Goal: Task Accomplishment & Management: Manage account settings

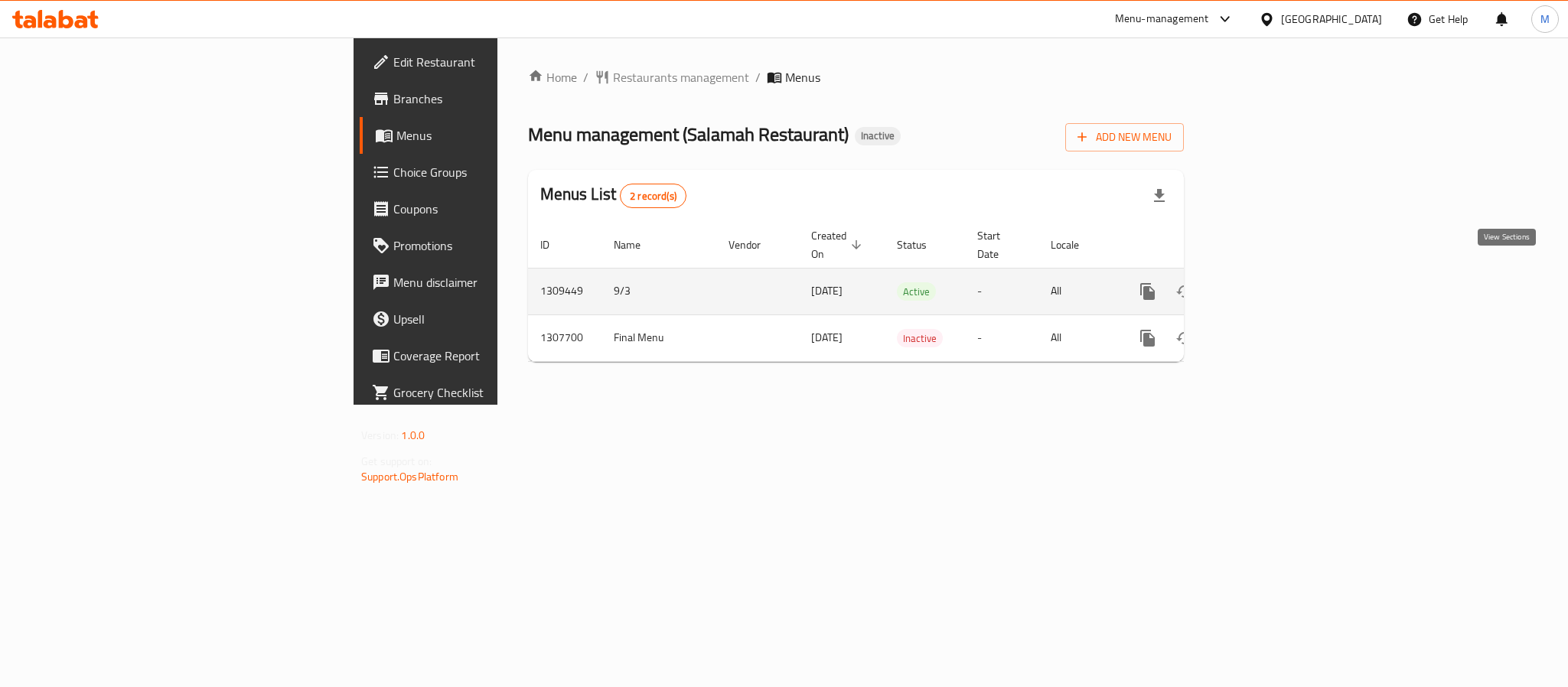
click at [1277, 273] on link "enhanced table" at bounding box center [1258, 291] width 37 height 37
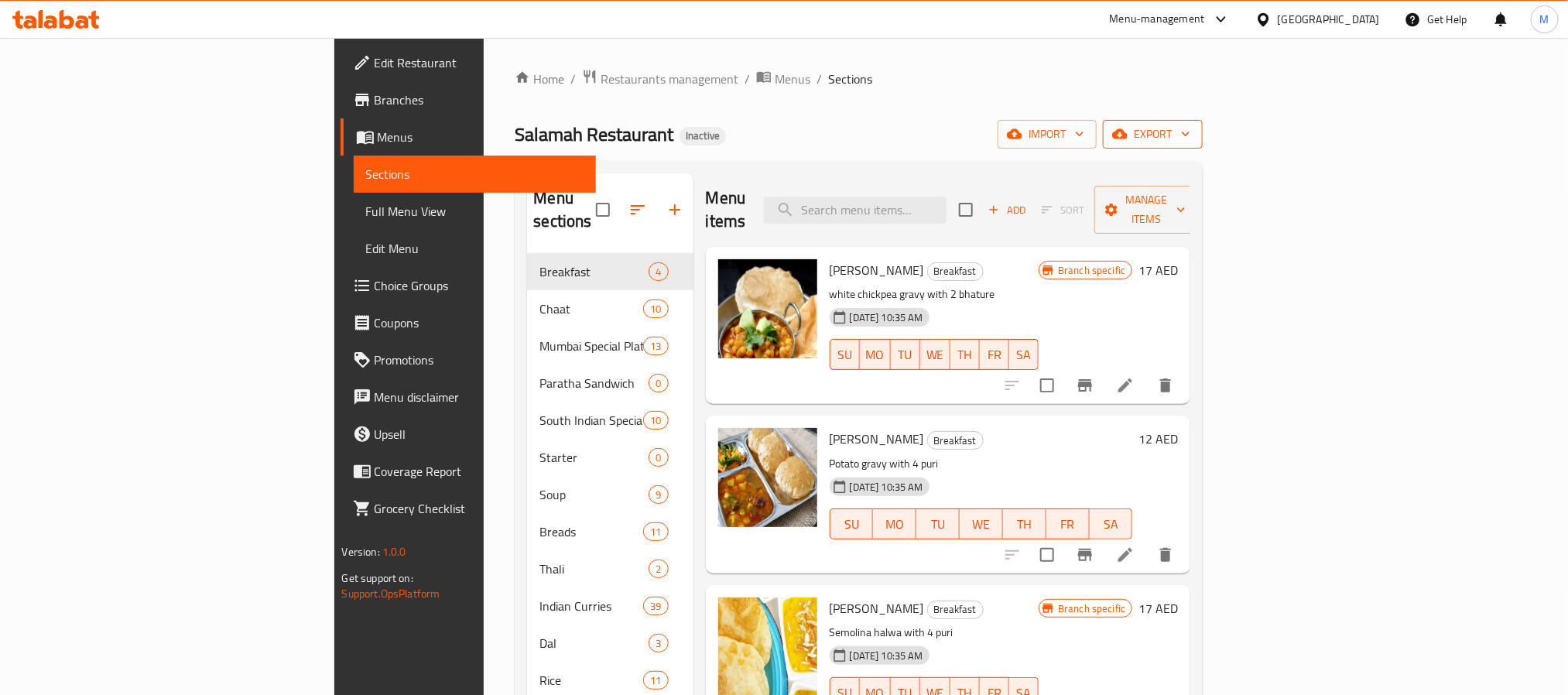
click at [1191, 142] on span "export" at bounding box center [1153, 134] width 75 height 19
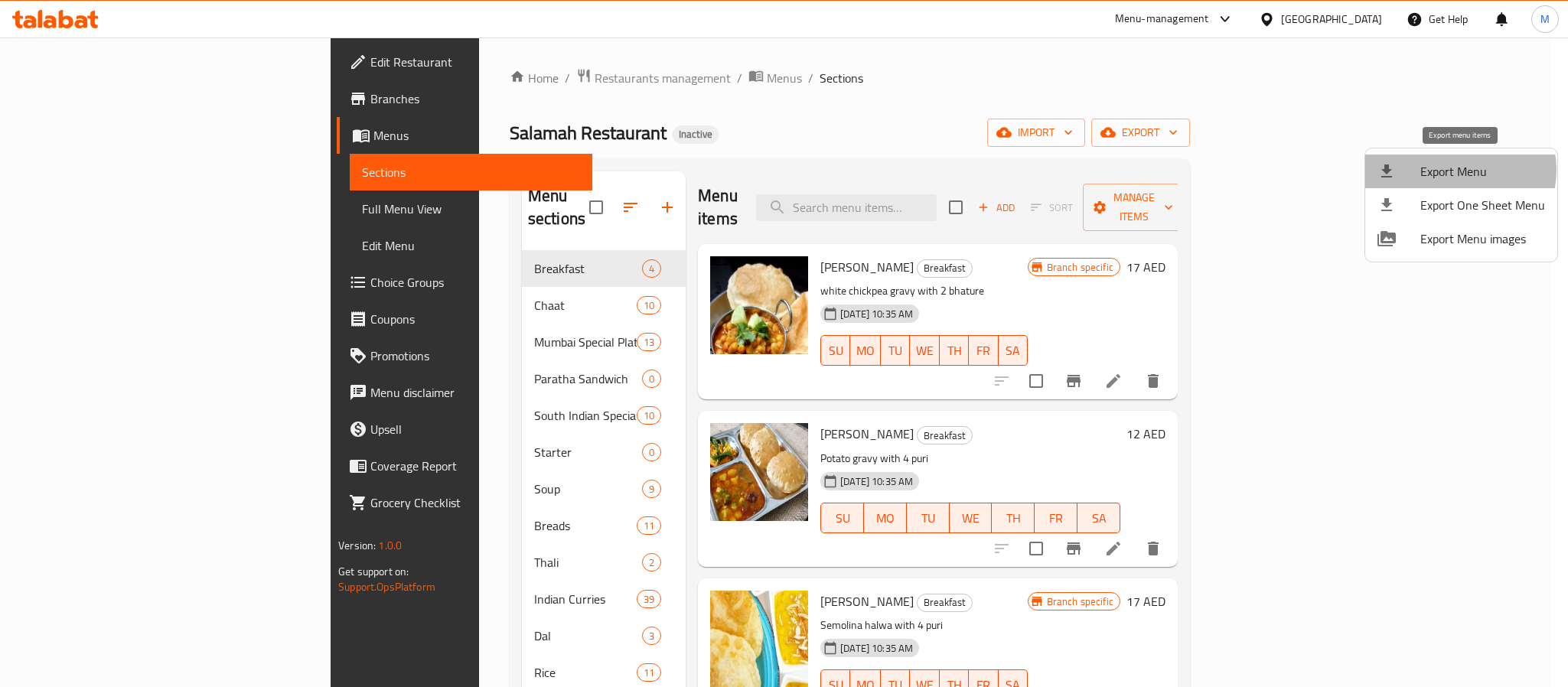
click at [1456, 170] on span "Export Menu" at bounding box center [1482, 171] width 124 height 18
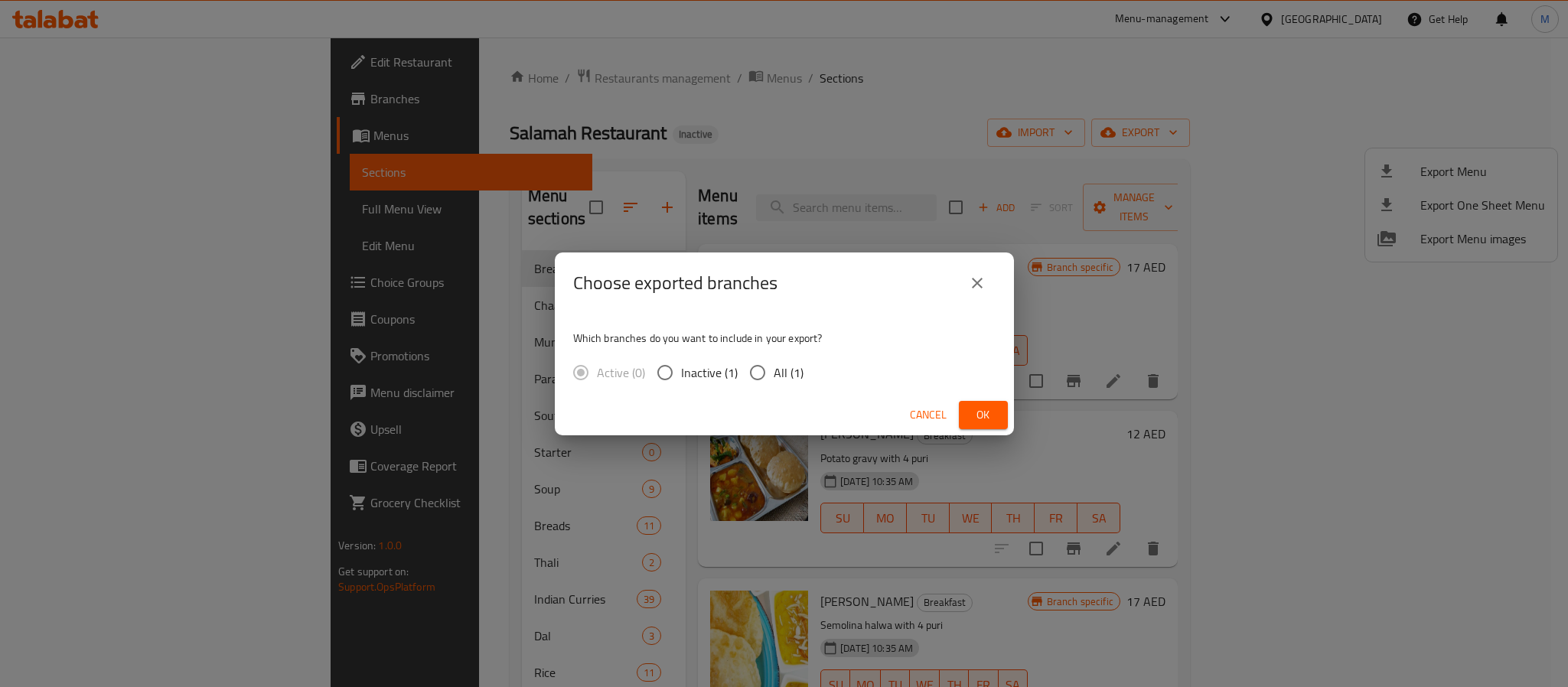
click at [788, 381] on span "All (1)" at bounding box center [788, 372] width 29 height 18
click at [774, 381] on input "All (1)" at bounding box center [757, 373] width 32 height 32
radio input "true"
click at [971, 418] on span "Ok" at bounding box center [983, 415] width 25 height 19
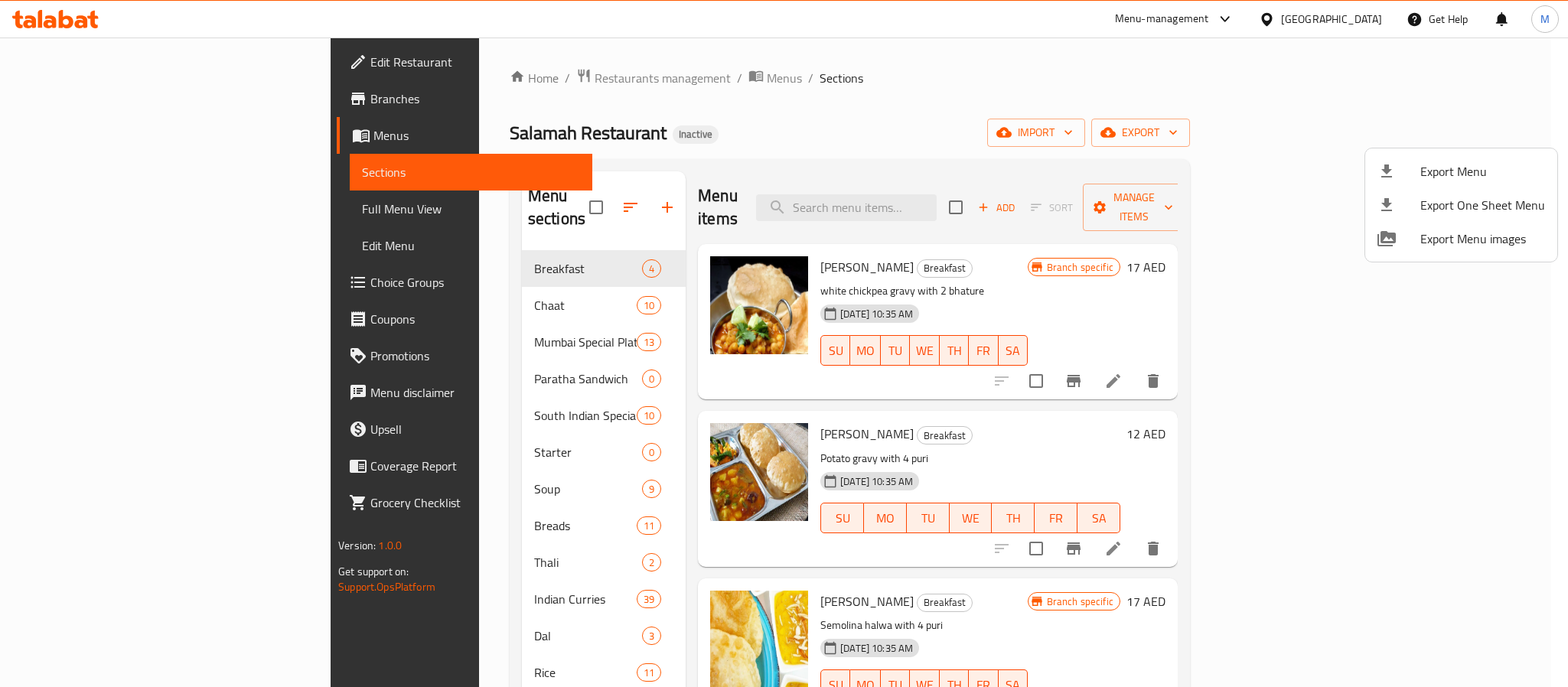
click at [1344, 18] on div at bounding box center [784, 344] width 1568 height 687
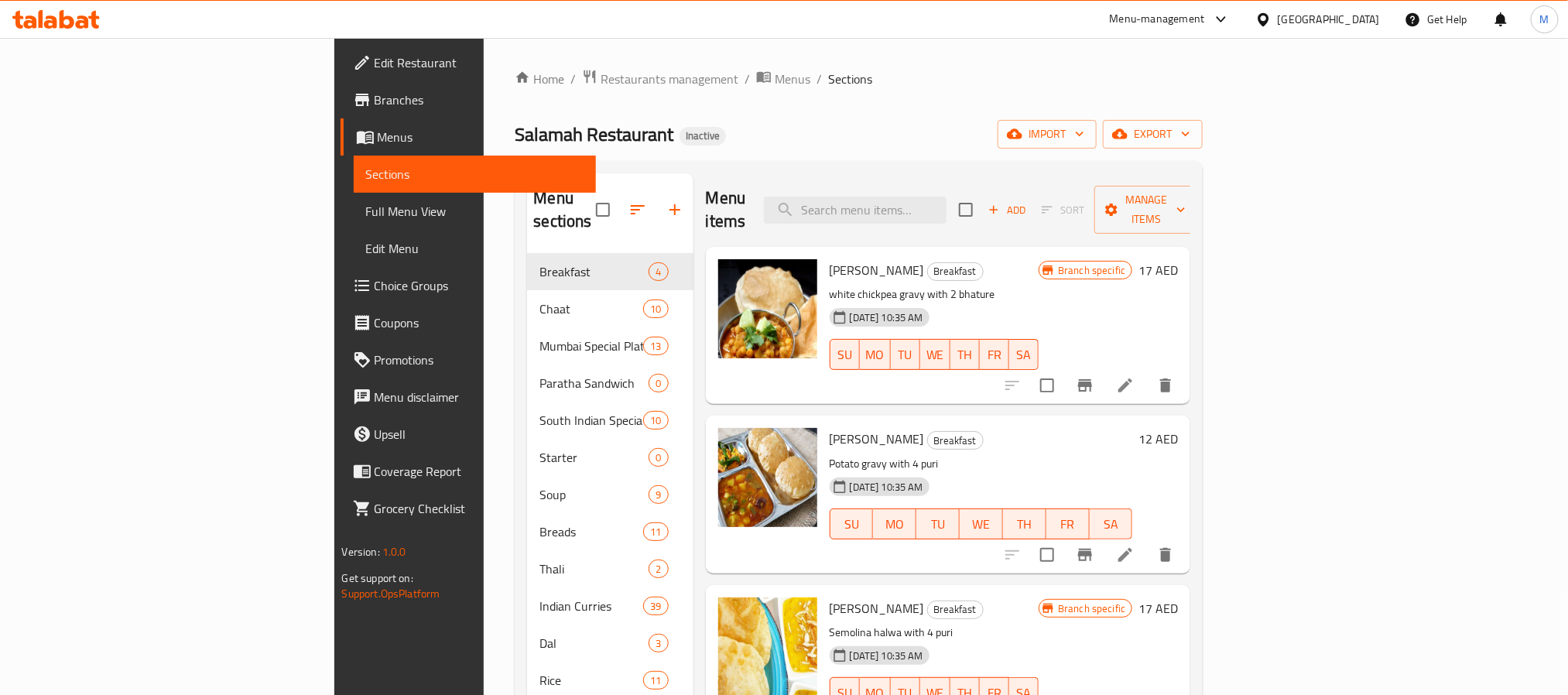
click at [1309, 22] on div "United Arab Emirates" at bounding box center [1329, 19] width 102 height 17
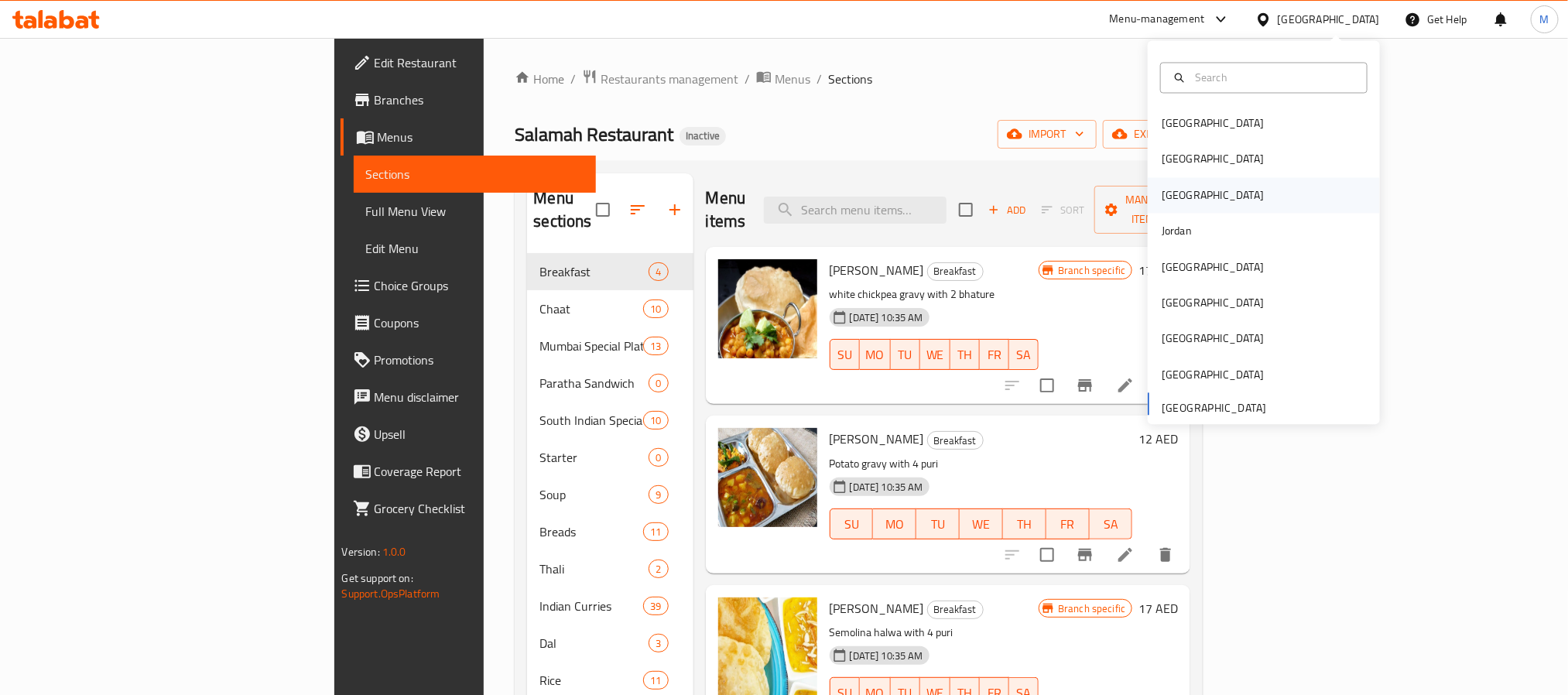
click at [1187, 209] on div "Iraq" at bounding box center [1265, 195] width 232 height 36
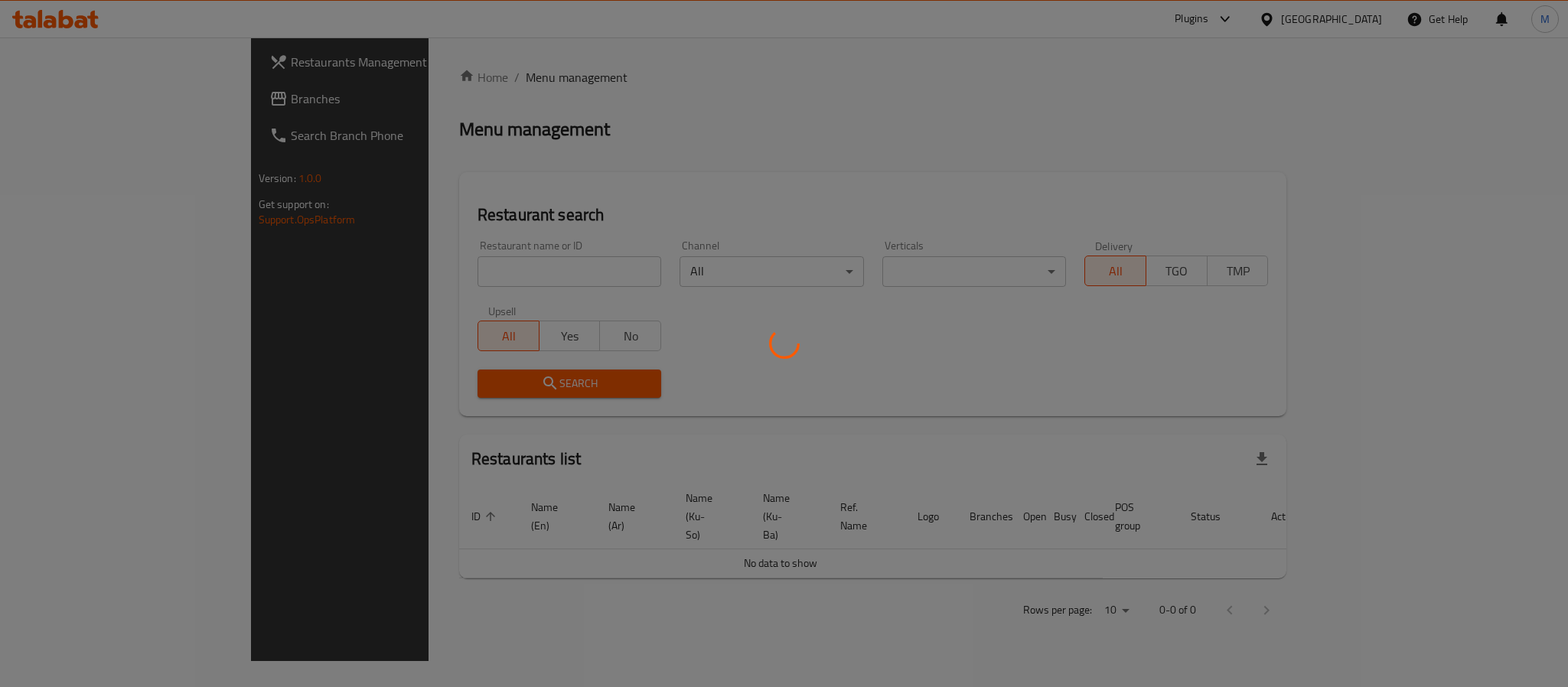
click at [1159, 220] on div at bounding box center [784, 344] width 1568 height 687
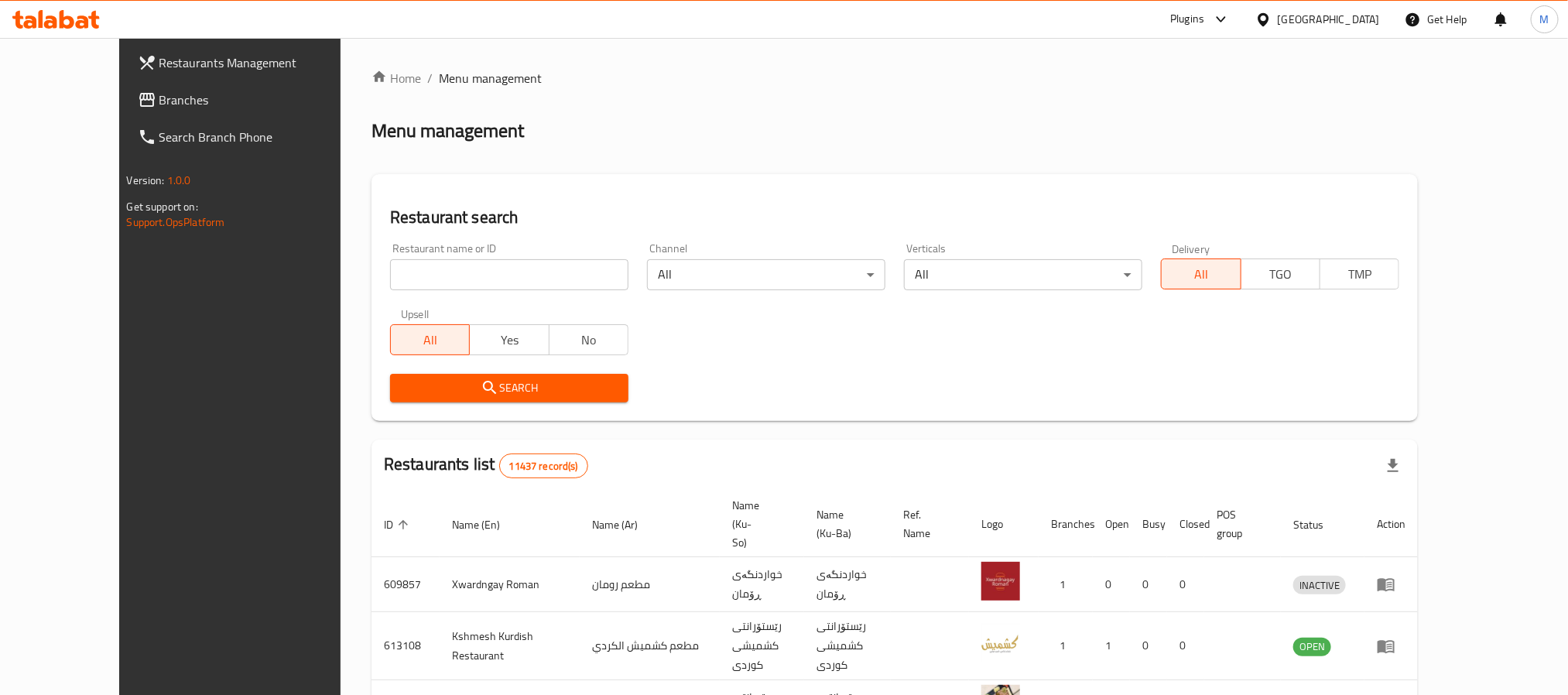
click at [1368, 14] on div "Iraq" at bounding box center [1329, 19] width 102 height 17
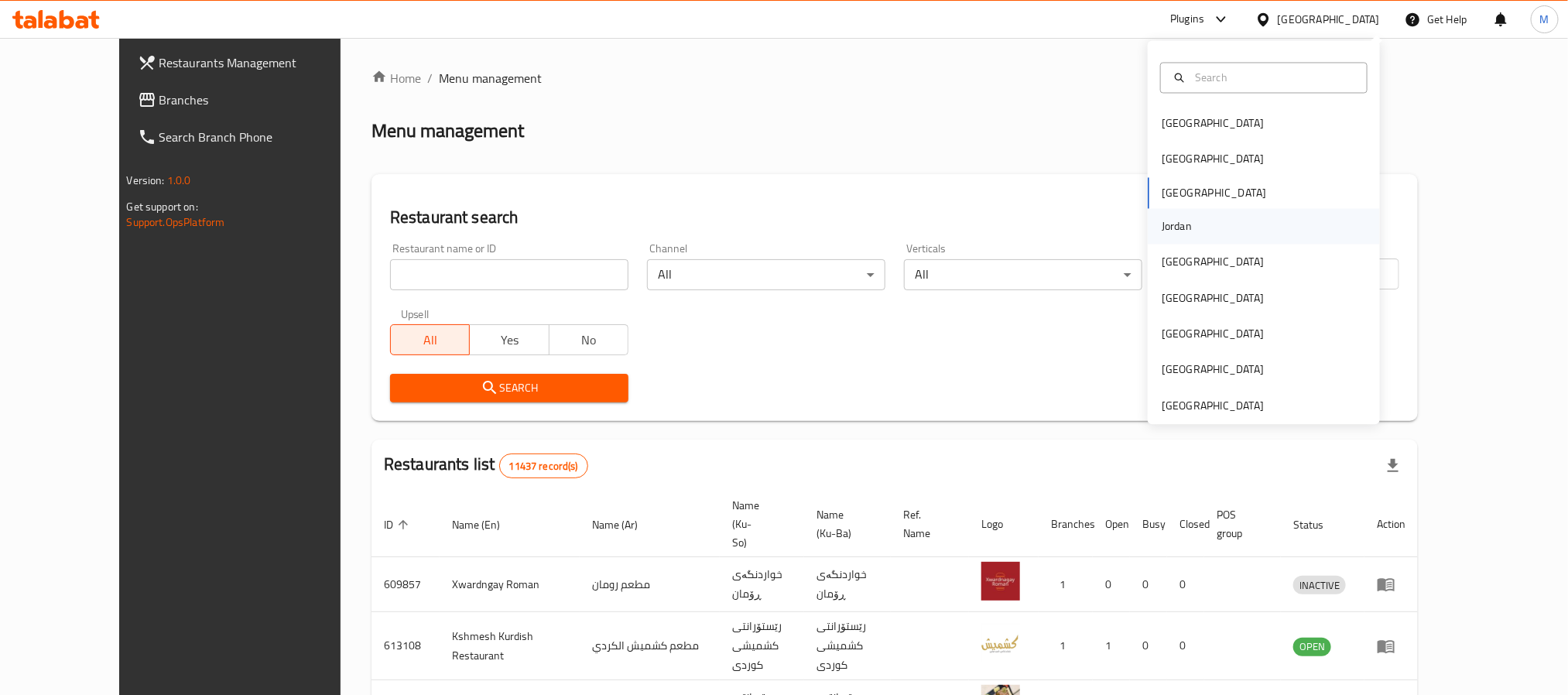
click at [1210, 234] on div "Jordan" at bounding box center [1265, 226] width 232 height 36
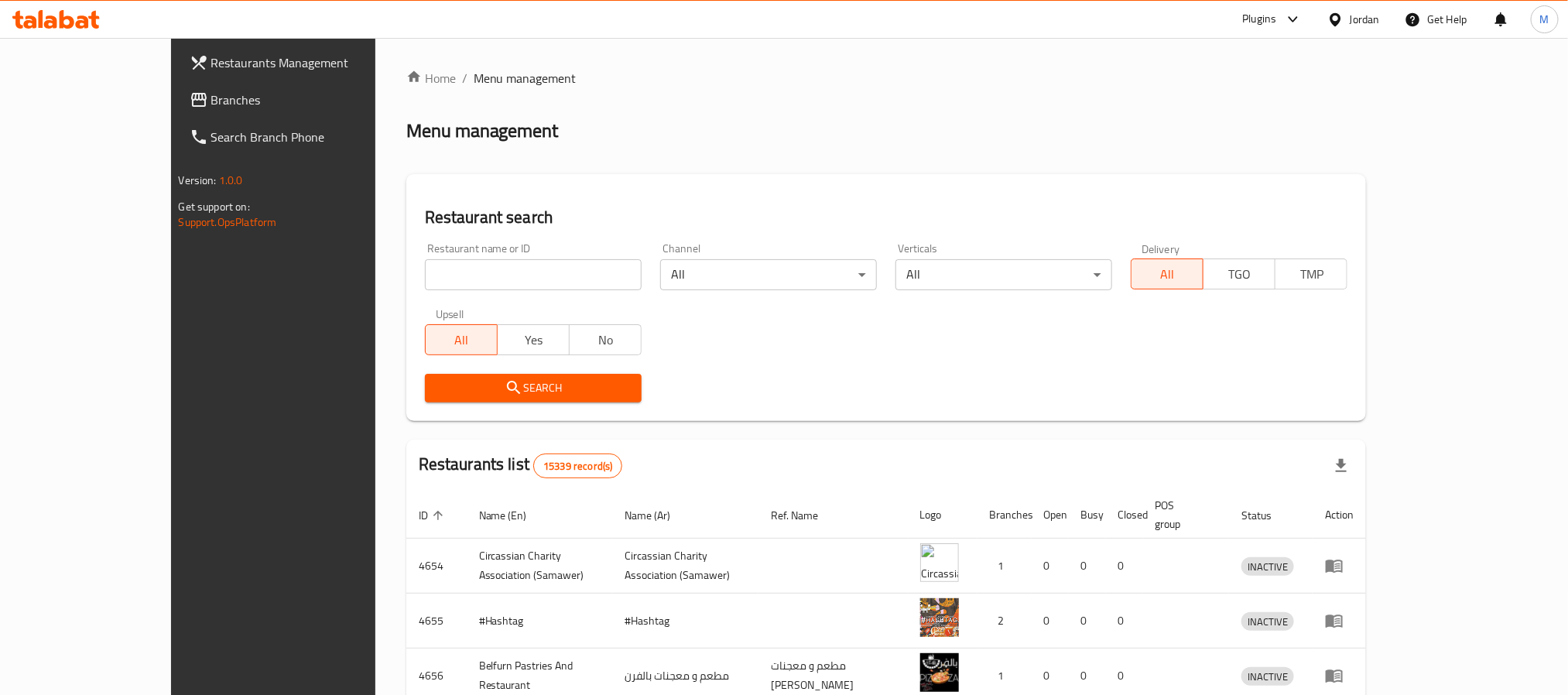
drag, startPoint x: 95, startPoint y: 95, endPoint x: 112, endPoint y: 70, distance: 30.2
click at [211, 95] on span "Branches" at bounding box center [316, 99] width 209 height 18
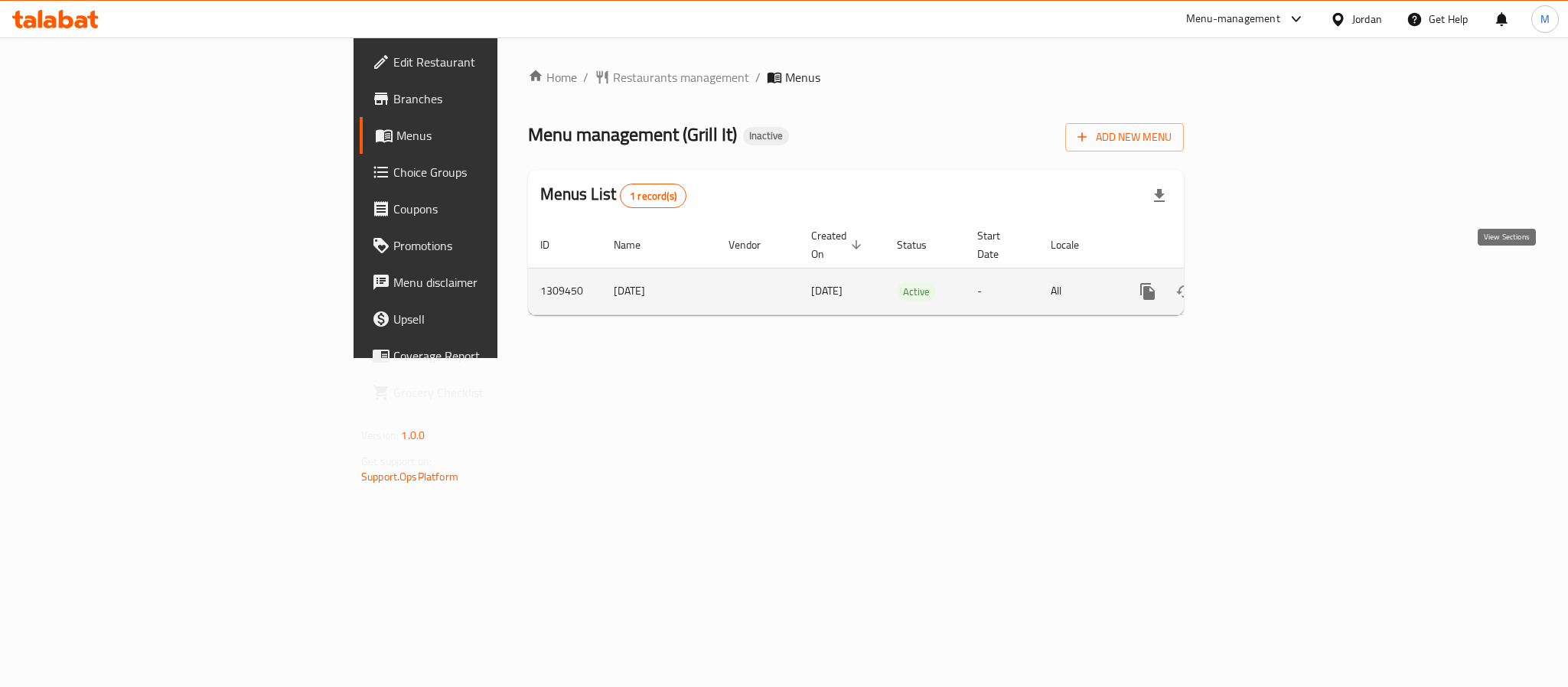
click at [1265, 285] on icon "enhanced table" at bounding box center [1258, 291] width 14 height 14
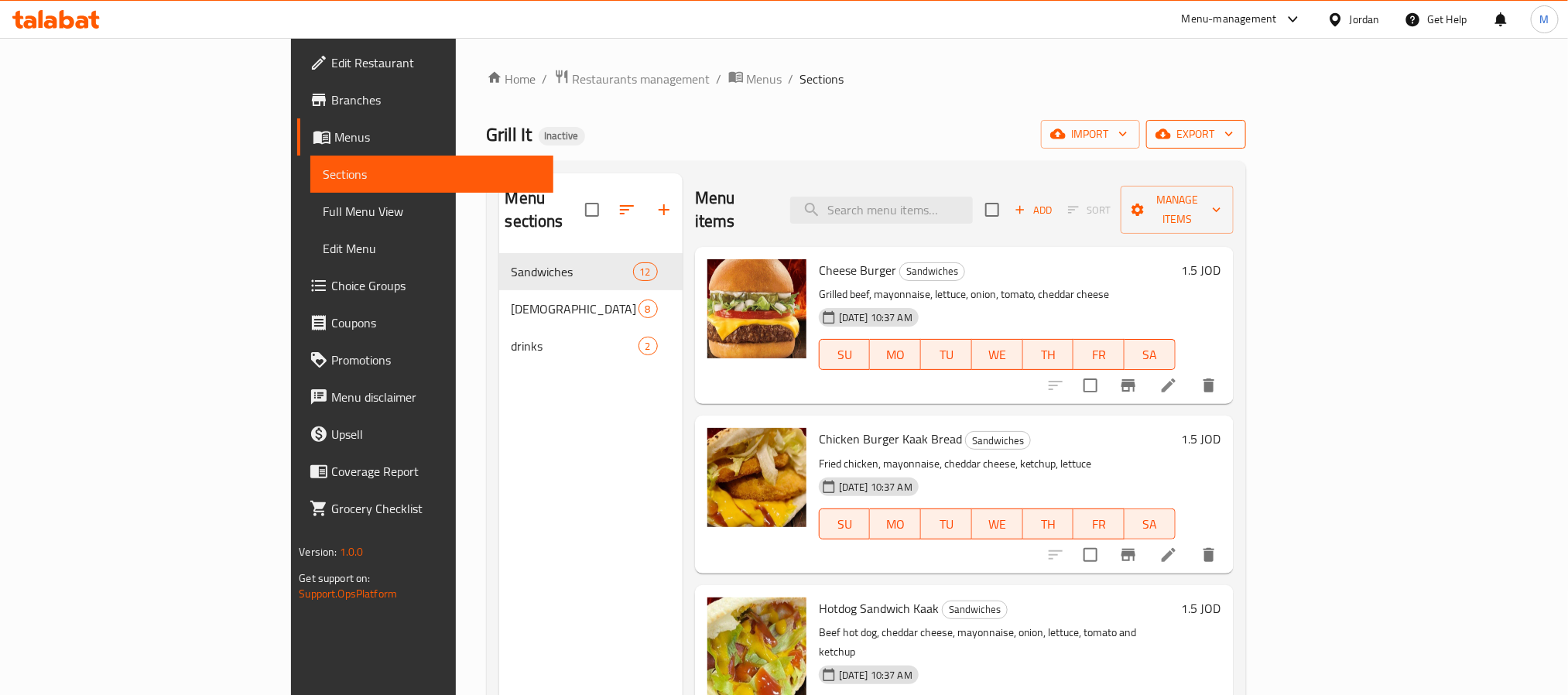
click at [1234, 126] on span "export" at bounding box center [1196, 134] width 75 height 19
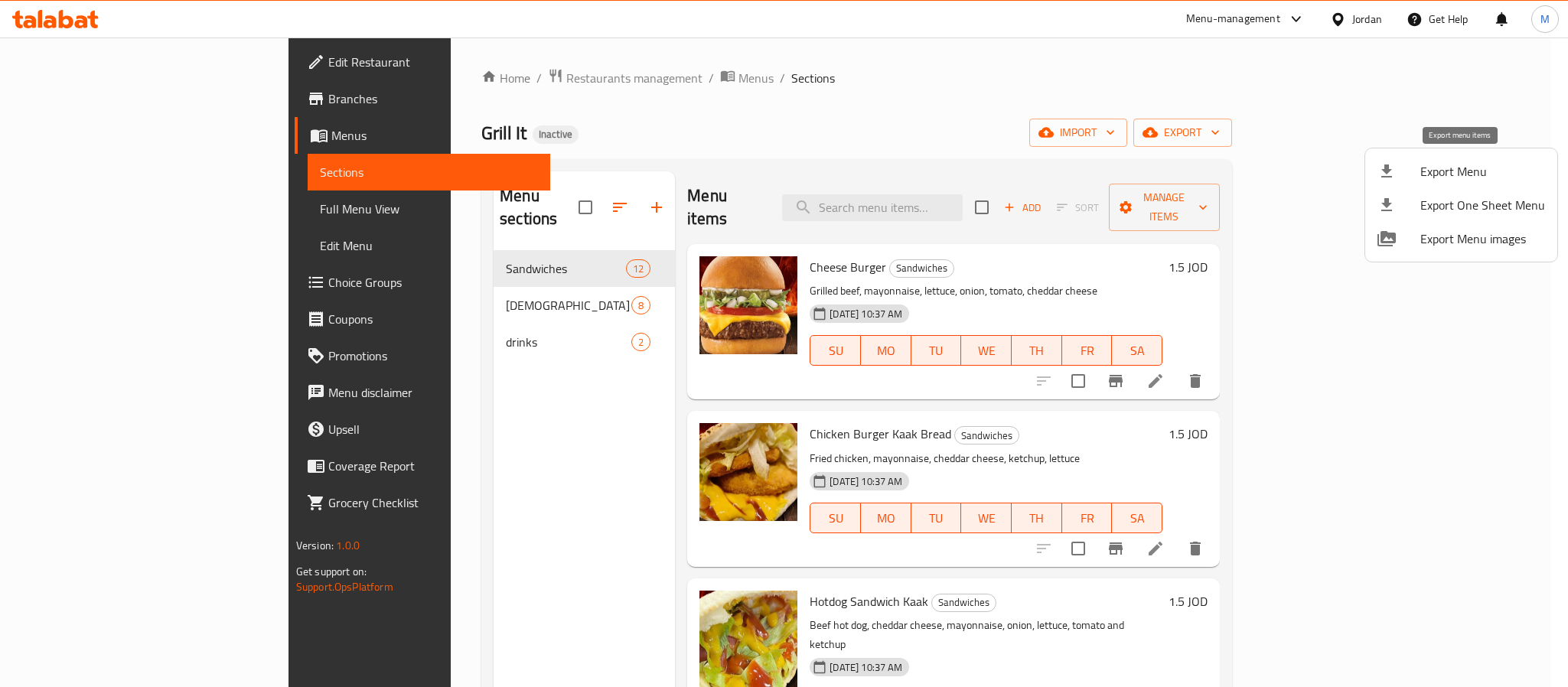
click at [1449, 168] on span "Export Menu" at bounding box center [1482, 171] width 124 height 18
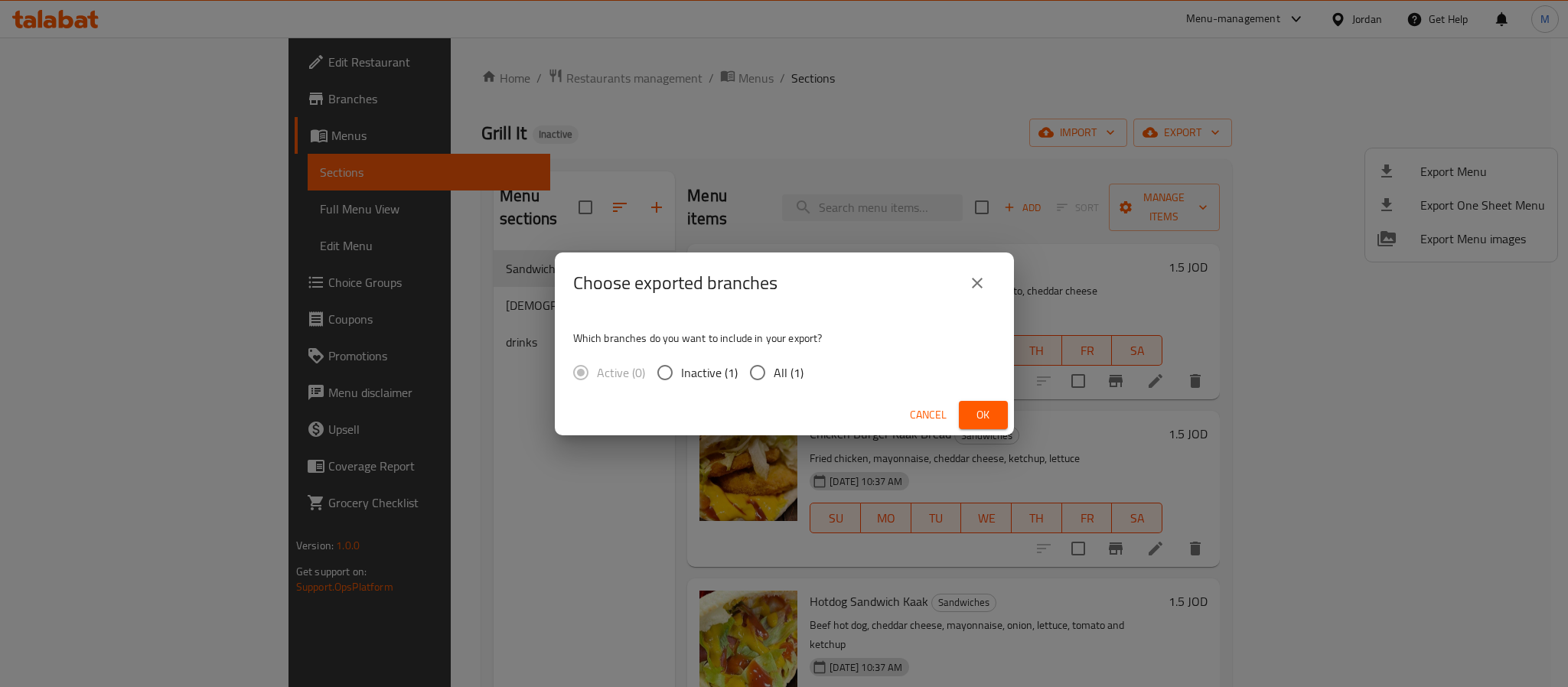
click at [792, 388] on label "All (1)" at bounding box center [772, 373] width 62 height 32
click at [774, 388] on input "All (1)" at bounding box center [757, 373] width 32 height 32
radio input "true"
click at [783, 373] on span "All (1)" at bounding box center [788, 372] width 29 height 18
click at [774, 373] on input "All (1)" at bounding box center [757, 373] width 32 height 32
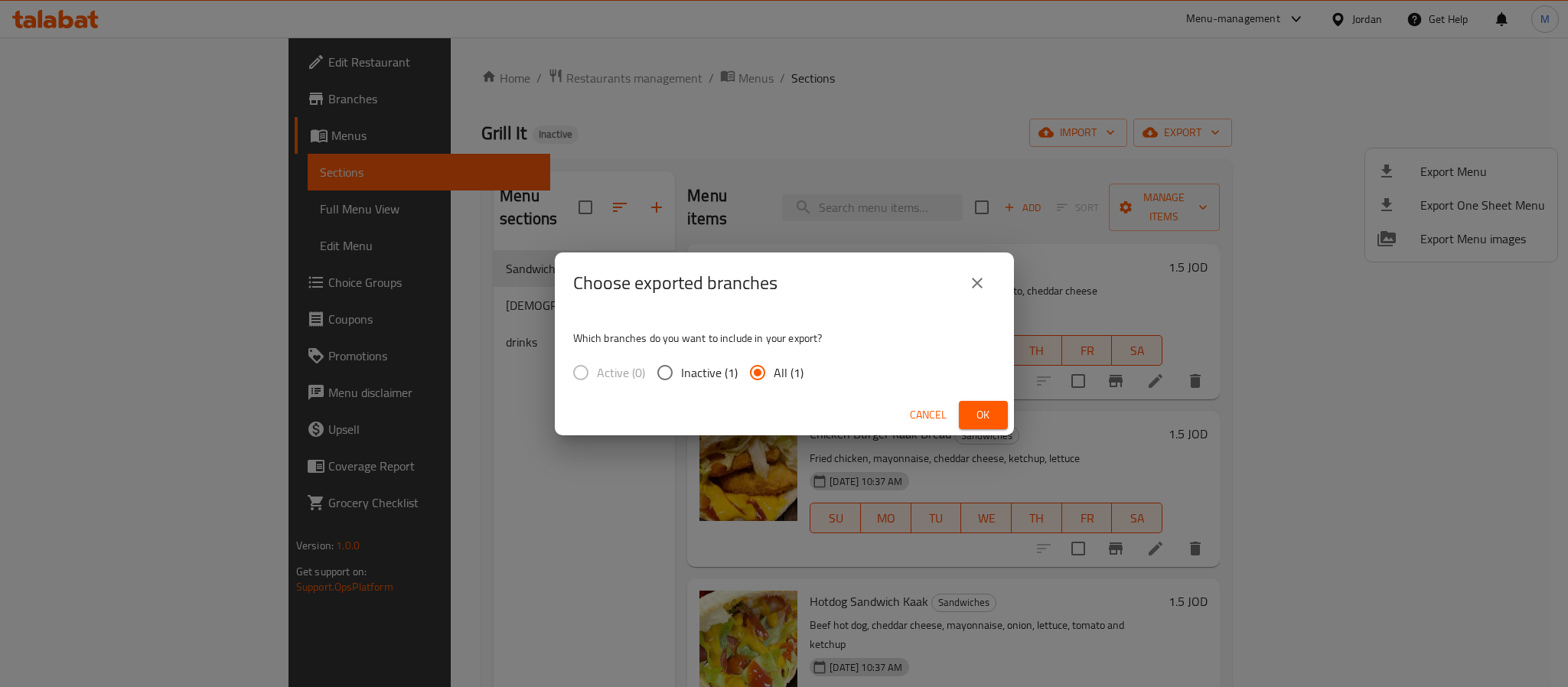
click at [990, 418] on span "Ok" at bounding box center [983, 415] width 25 height 19
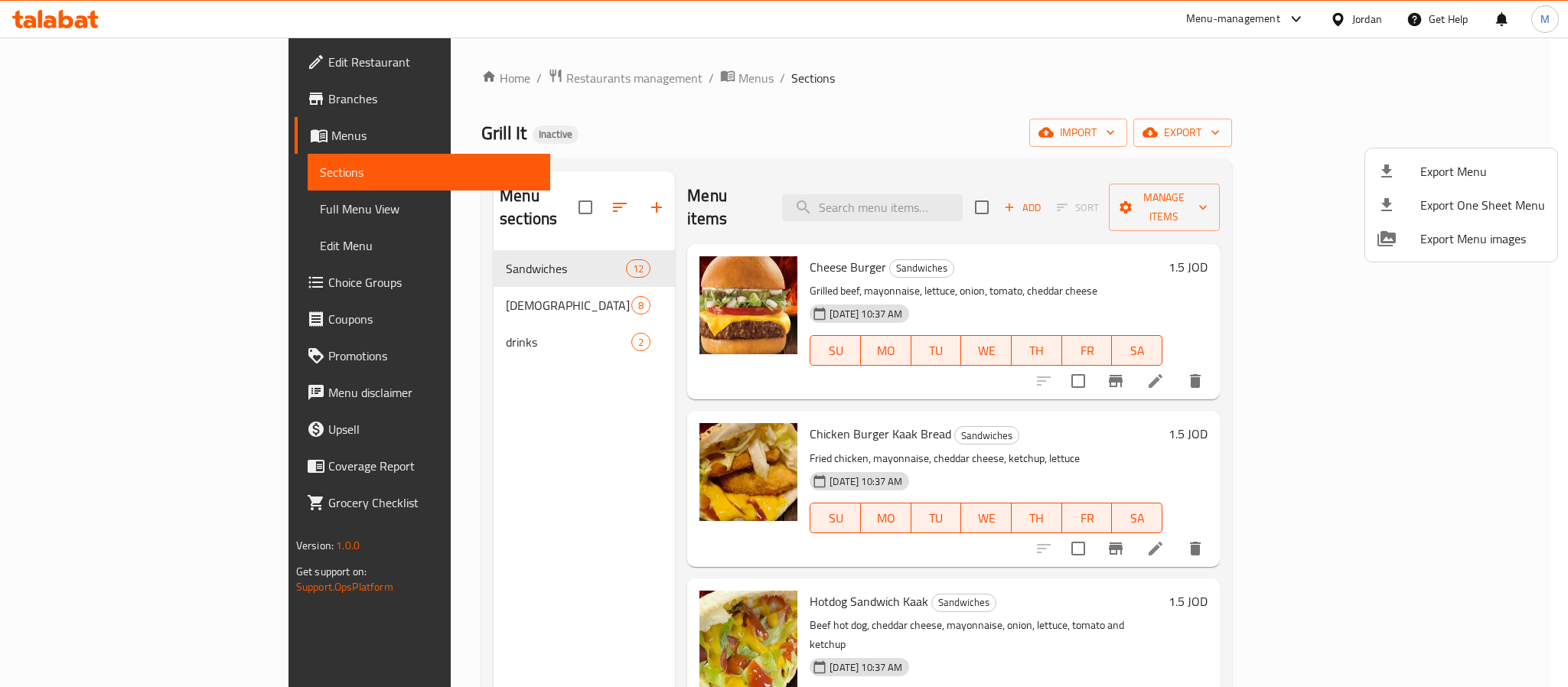
click at [110, 55] on div at bounding box center [784, 344] width 1568 height 687
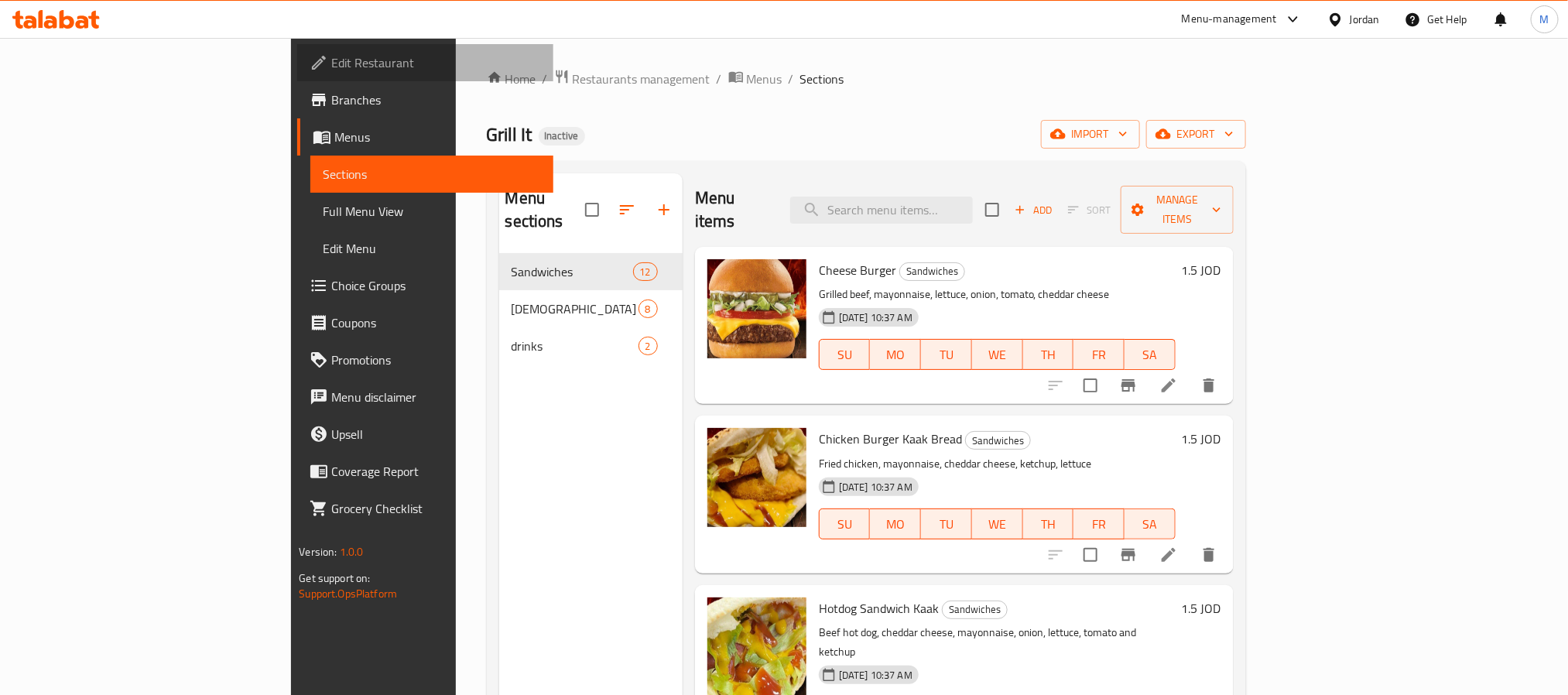
click at [331, 56] on span "Edit Restaurant" at bounding box center [436, 62] width 209 height 18
